Goal: Task Accomplishment & Management: Complete application form

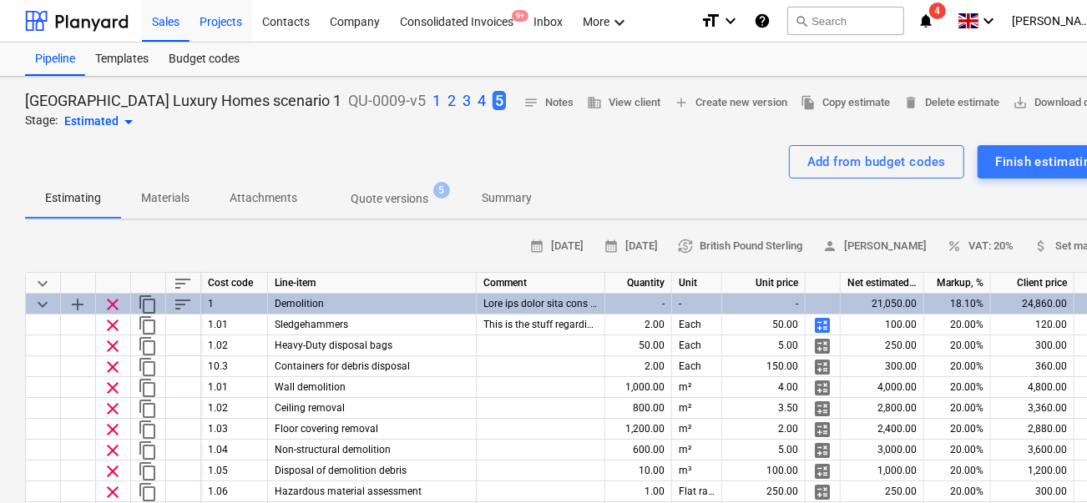
click at [227, 31] on div "Projects" at bounding box center [221, 20] width 63 height 43
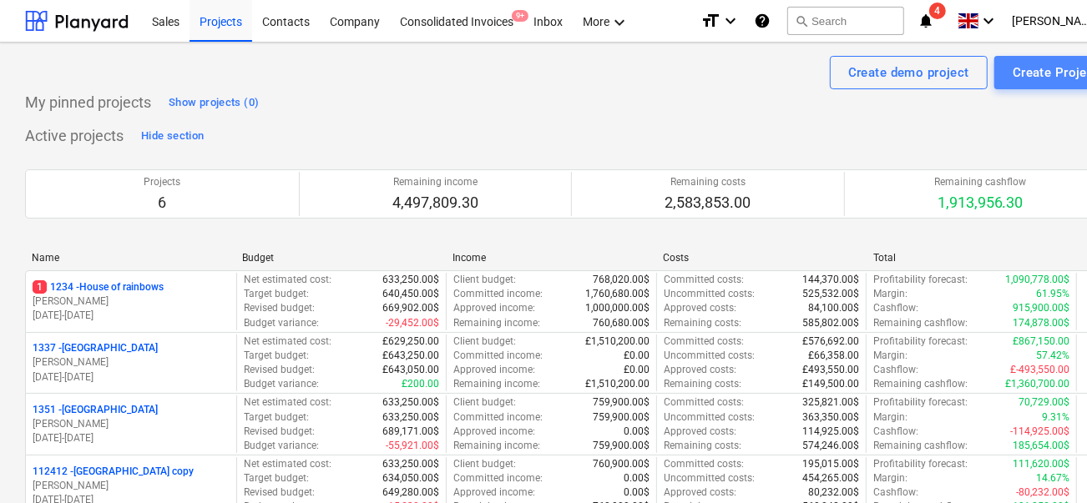
click at [1067, 78] on div "Create Project" at bounding box center [1056, 73] width 86 height 22
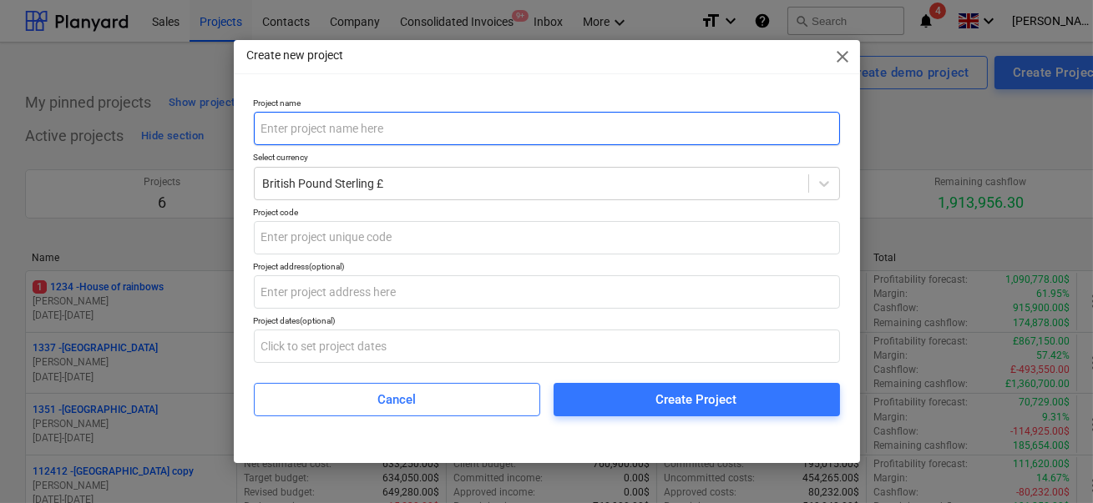
click at [401, 138] on input "text" at bounding box center [547, 128] width 586 height 33
type input "c"
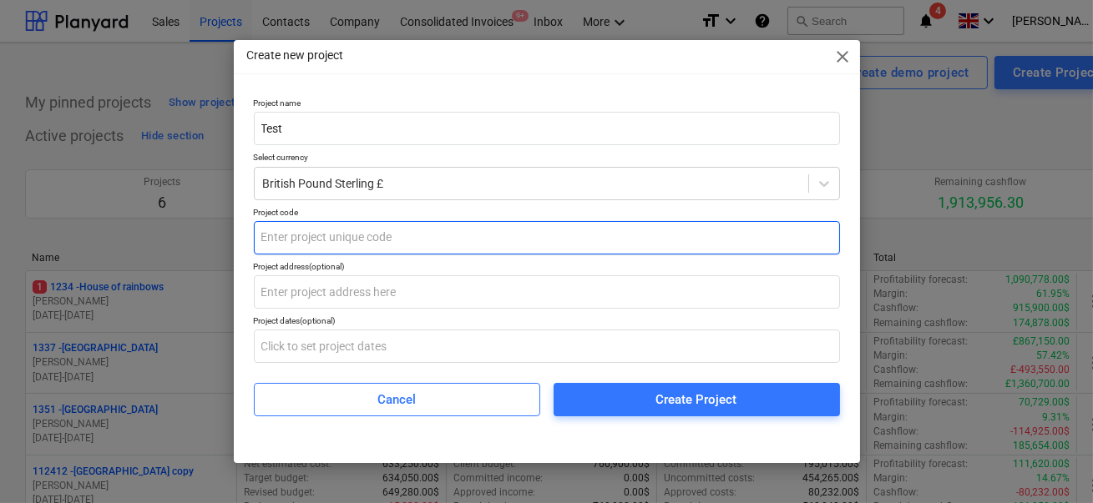
type input "Test"
click at [321, 228] on input "text" at bounding box center [547, 237] width 586 height 33
type input "te"
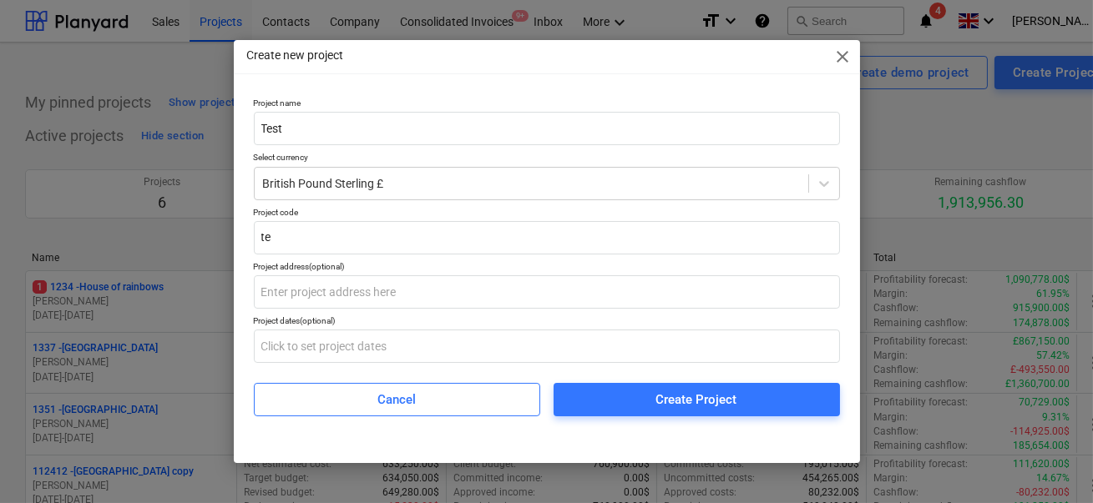
click at [317, 262] on div "Project address (optional)" at bounding box center [547, 266] width 586 height 11
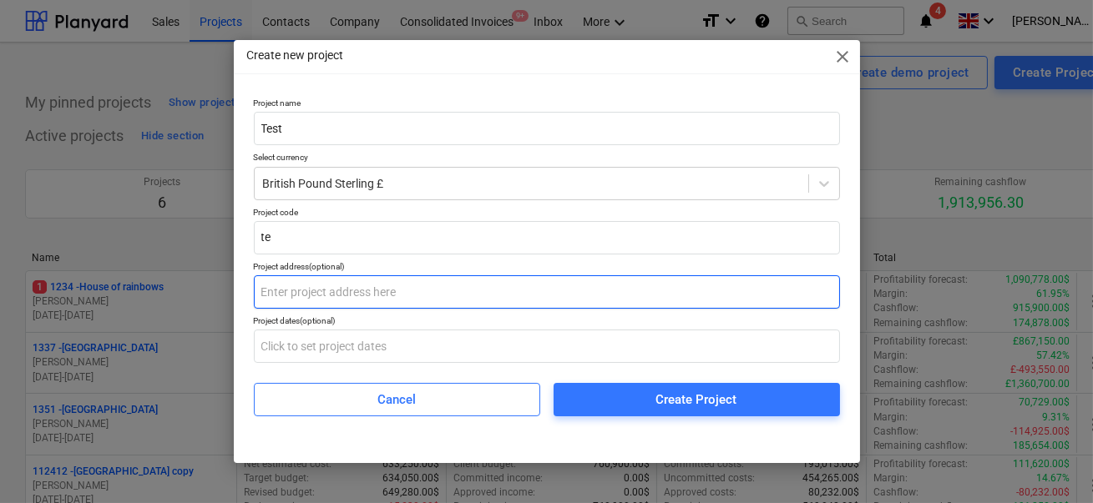
click at [312, 298] on input "text" at bounding box center [547, 292] width 586 height 33
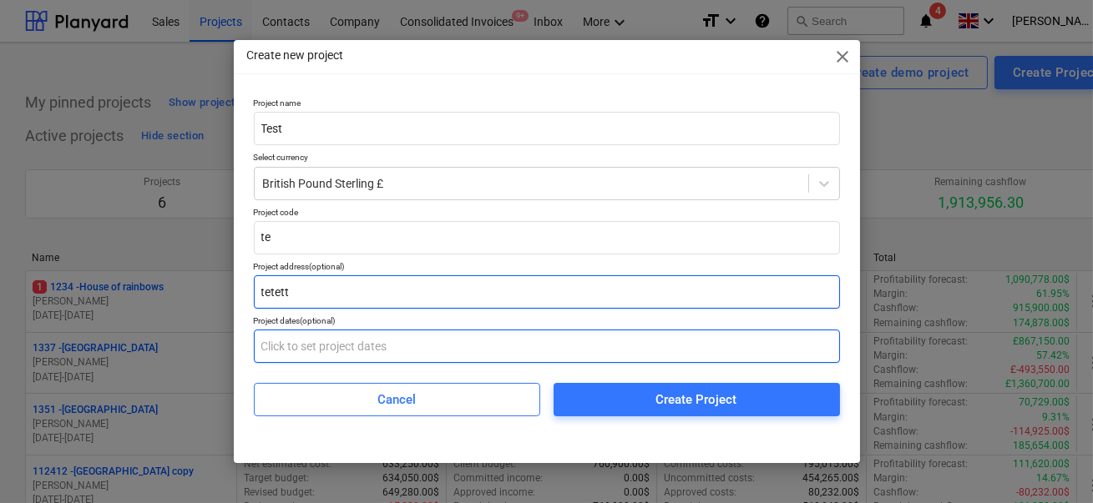
type input "tetett"
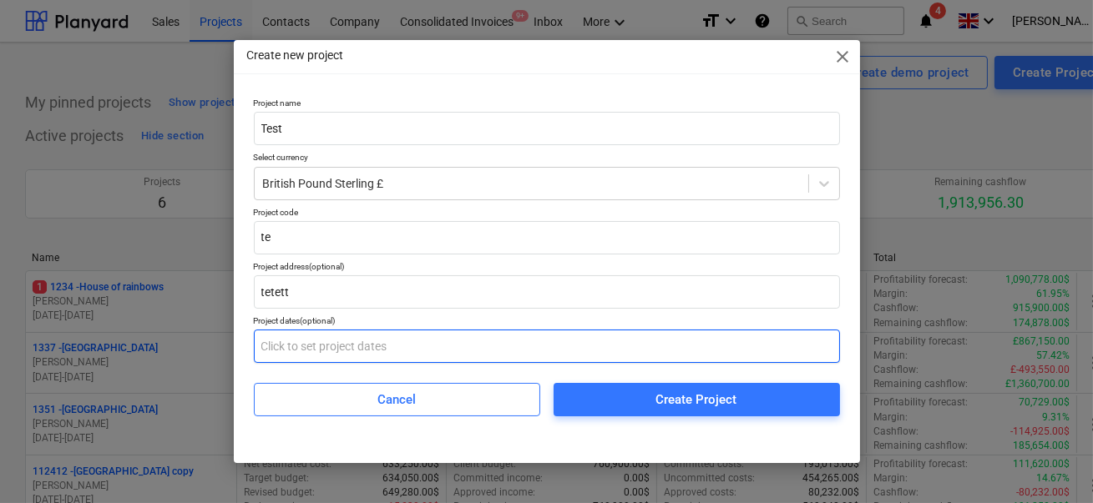
click at [309, 332] on input "text" at bounding box center [547, 346] width 586 height 33
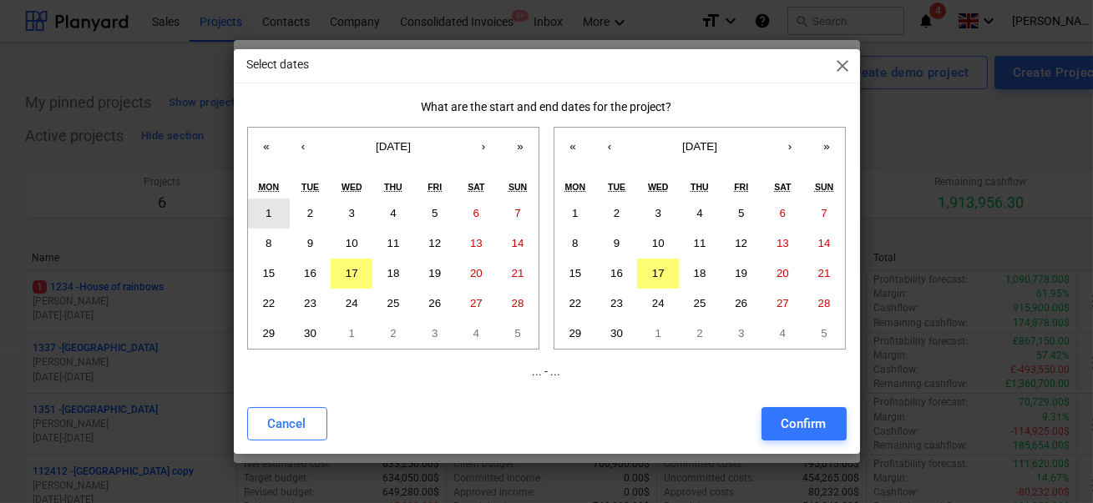
click at [268, 209] on abbr "1" at bounding box center [269, 213] width 6 height 13
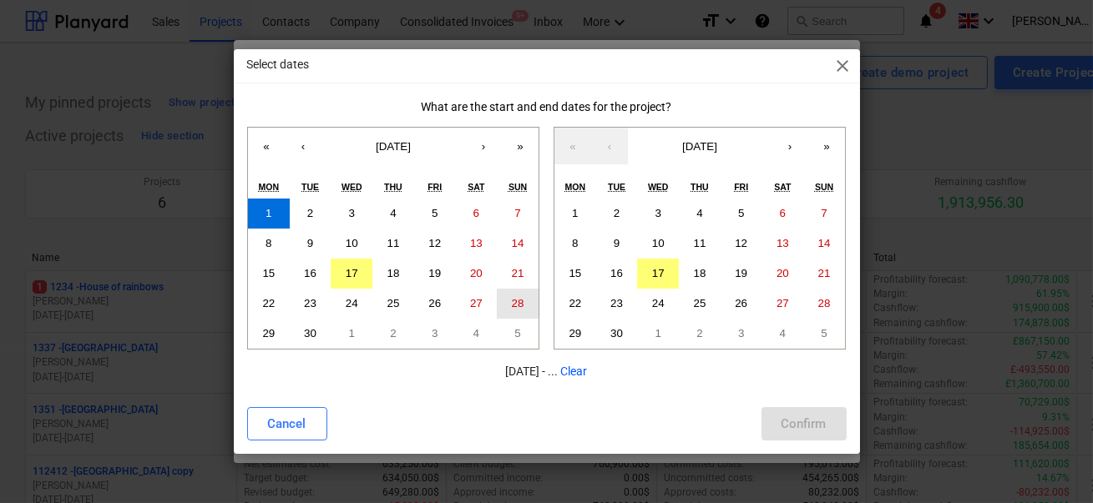
click at [506, 300] on button "28" at bounding box center [518, 304] width 42 height 30
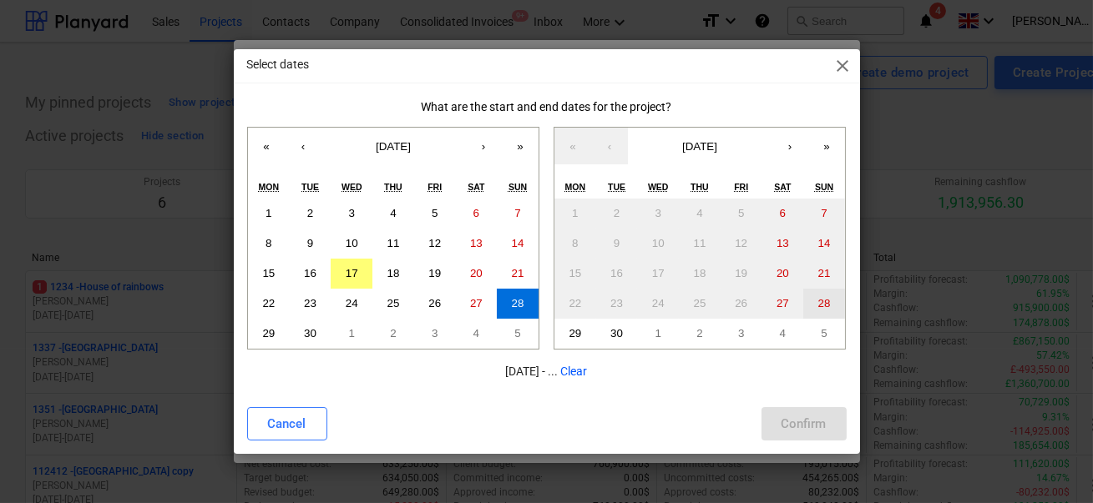
click at [815, 303] on button "28" at bounding box center [824, 304] width 42 height 30
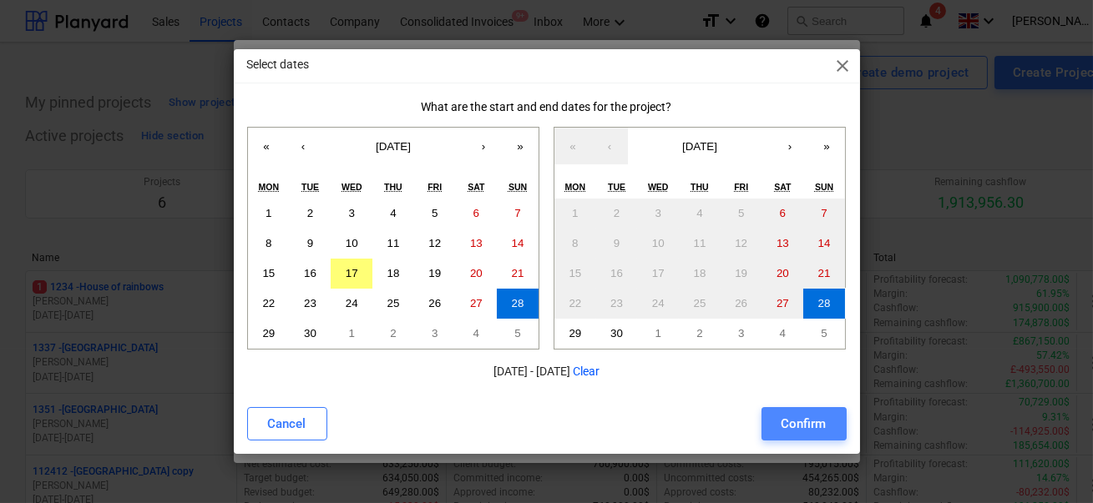
click at [796, 422] on div "Confirm" at bounding box center [804, 424] width 45 height 22
type input "[DATE] - [DATE]"
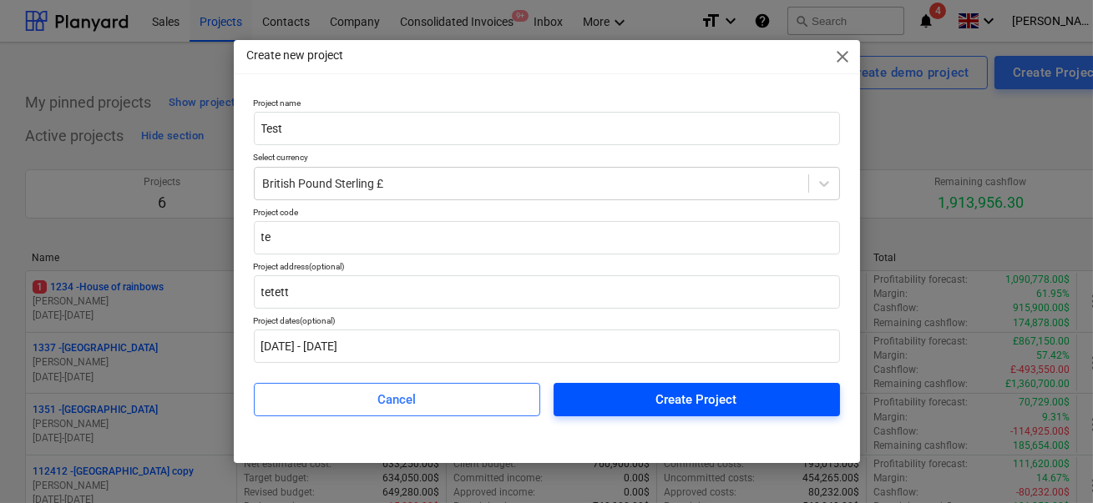
click at [610, 402] on span "Create Project" at bounding box center [697, 400] width 246 height 22
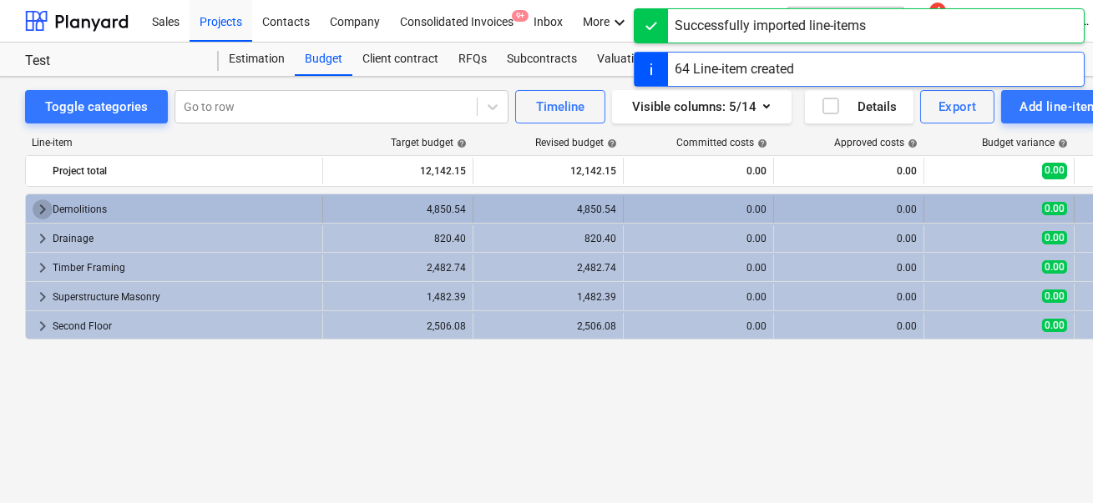
click at [33, 200] on span "keyboard_arrow_right" at bounding box center [43, 210] width 20 height 20
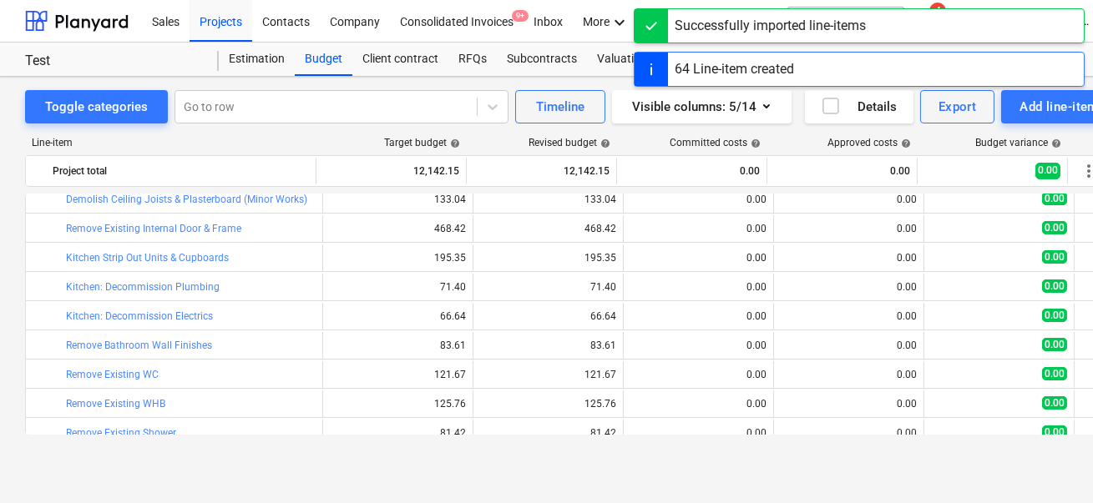
scroll to position [296, 0]
